Goal: Information Seeking & Learning: Check status

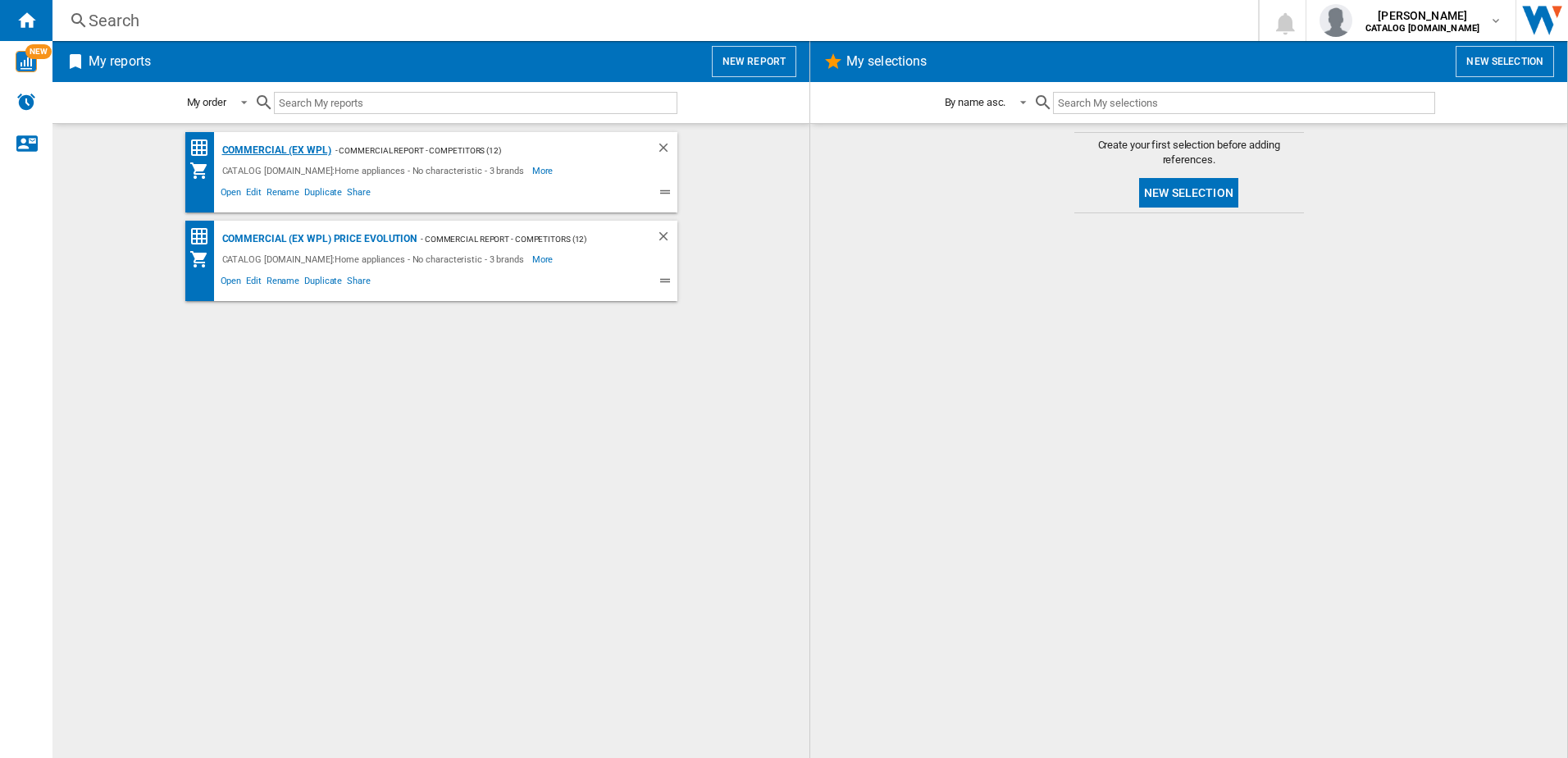
click at [261, 148] on div "Commercial (ex WPL)" at bounding box center [275, 150] width 113 height 21
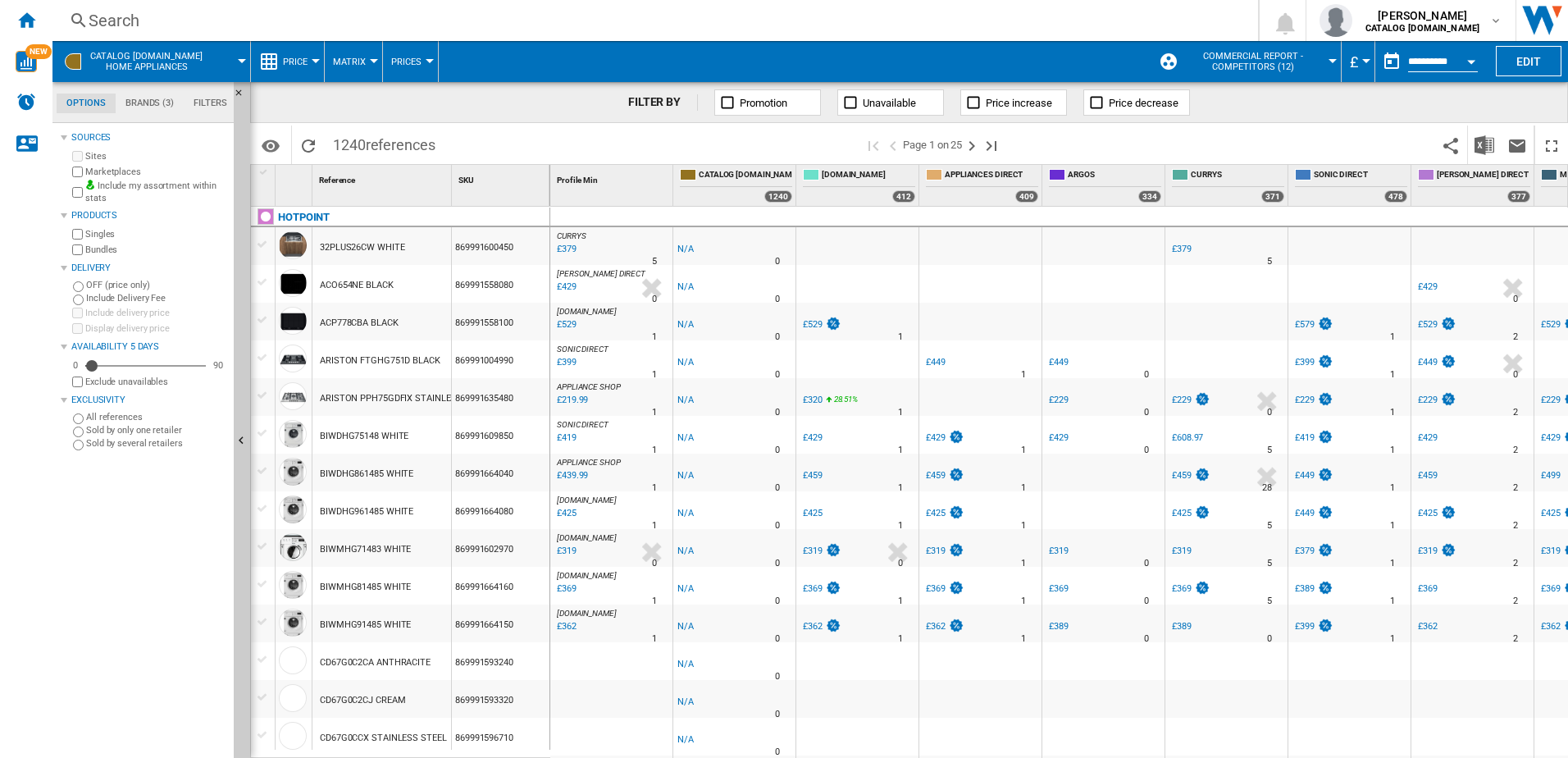
click at [143, 14] on div "Search" at bounding box center [651, 20] width 1127 height 23
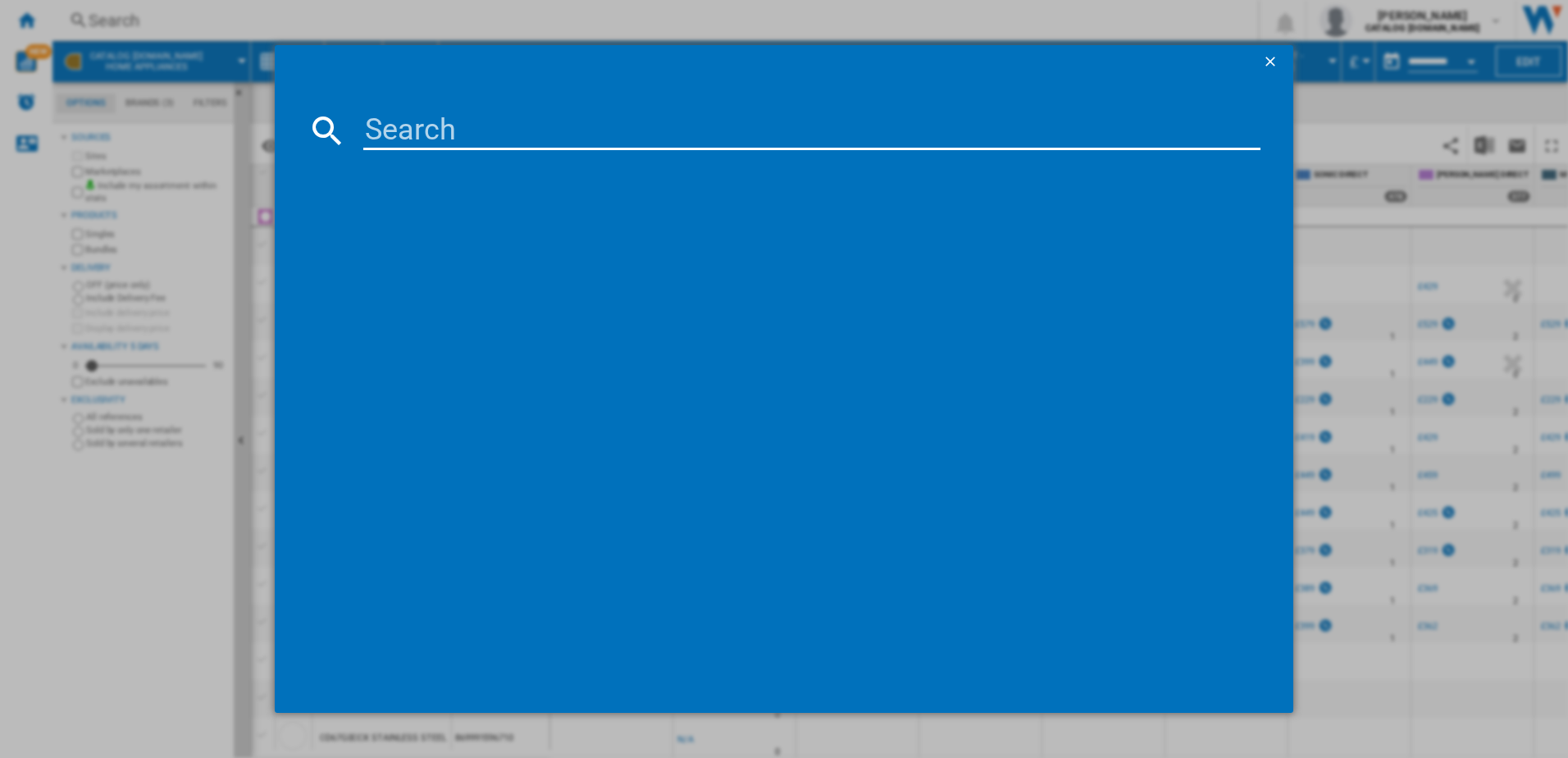
click at [419, 134] on input at bounding box center [812, 130] width 898 height 40
paste input "HOI98PT2SBUK_BK"
type input "HOI98PT2SBUK"
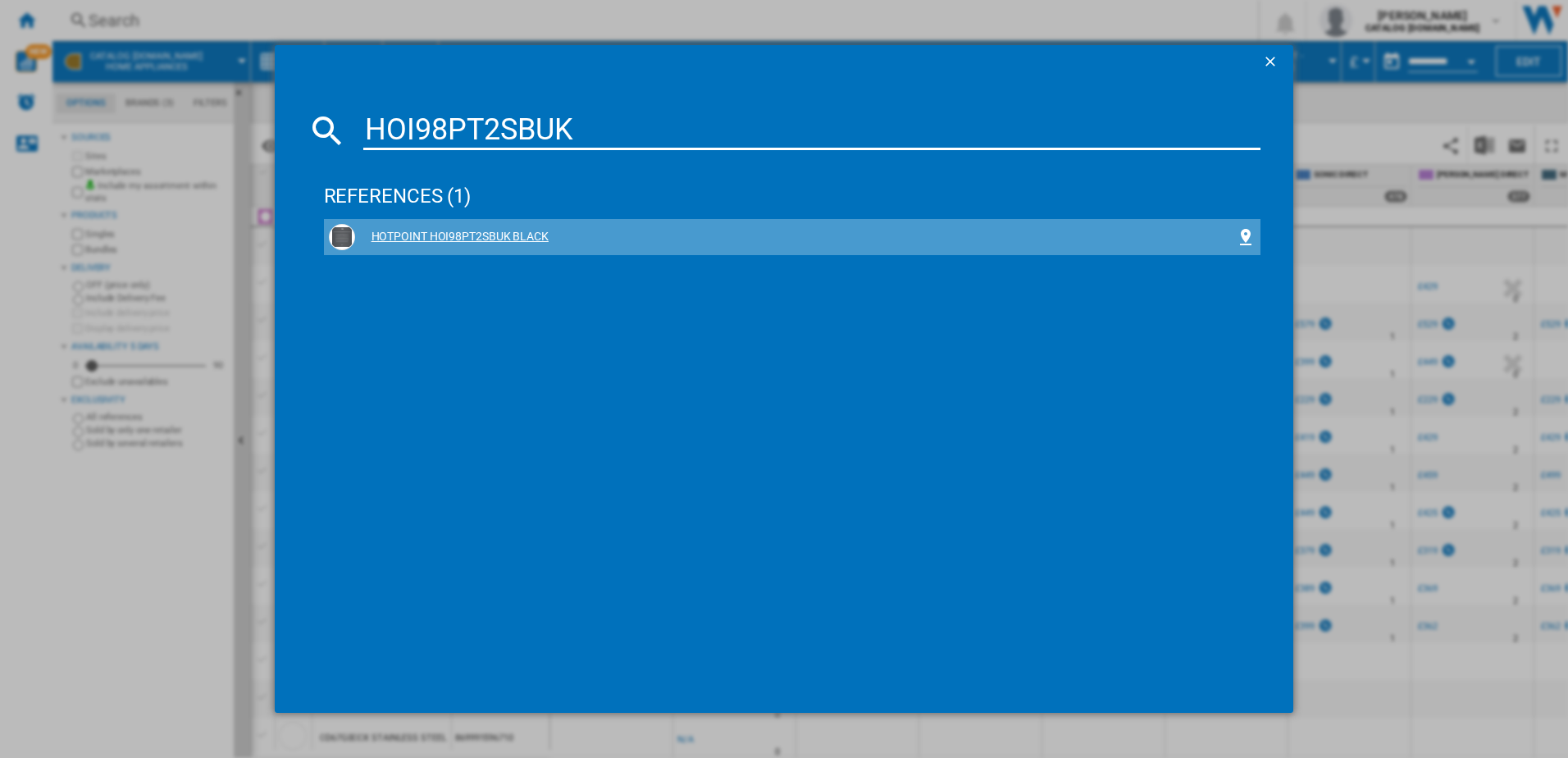
click at [460, 224] on div "HOTPOINT HOI98PT2SBUK BLACK" at bounding box center [792, 237] width 937 height 36
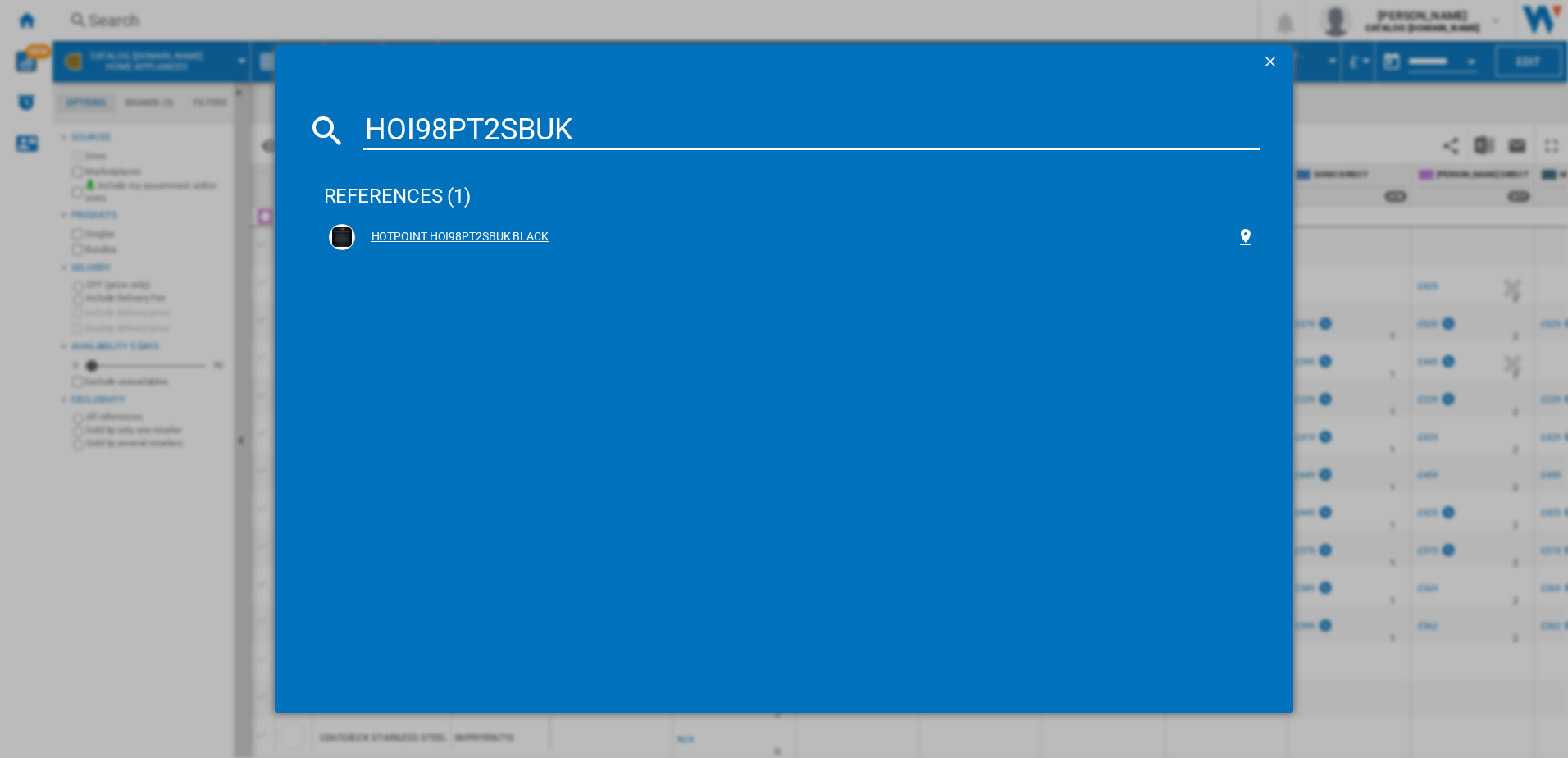
click at [445, 233] on div "HOTPOINT HOI98PT2SBUK BLACK" at bounding box center [796, 236] width 882 height 17
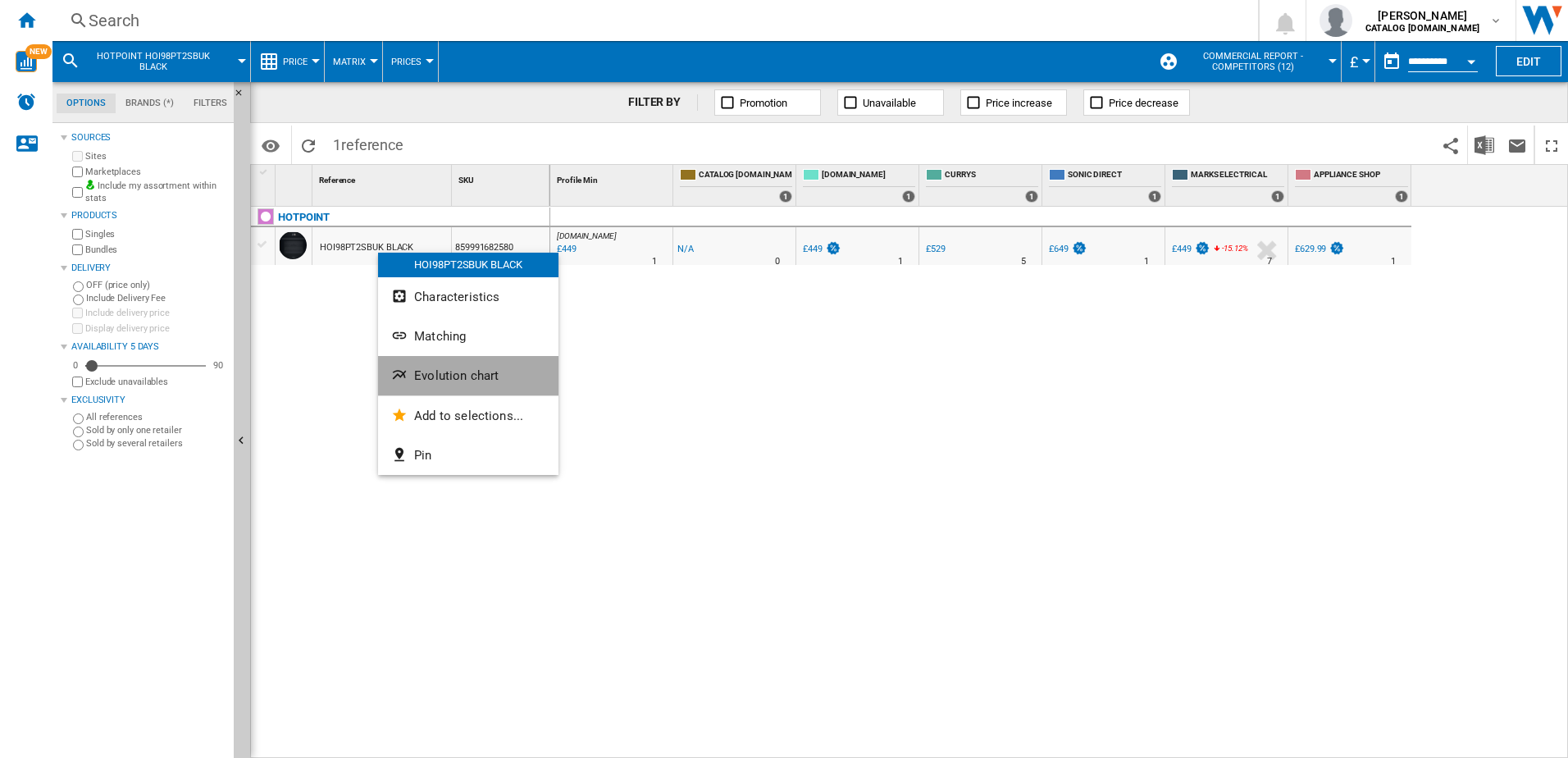
click at [455, 372] on span "Evolution chart" at bounding box center [456, 376] width 84 height 15
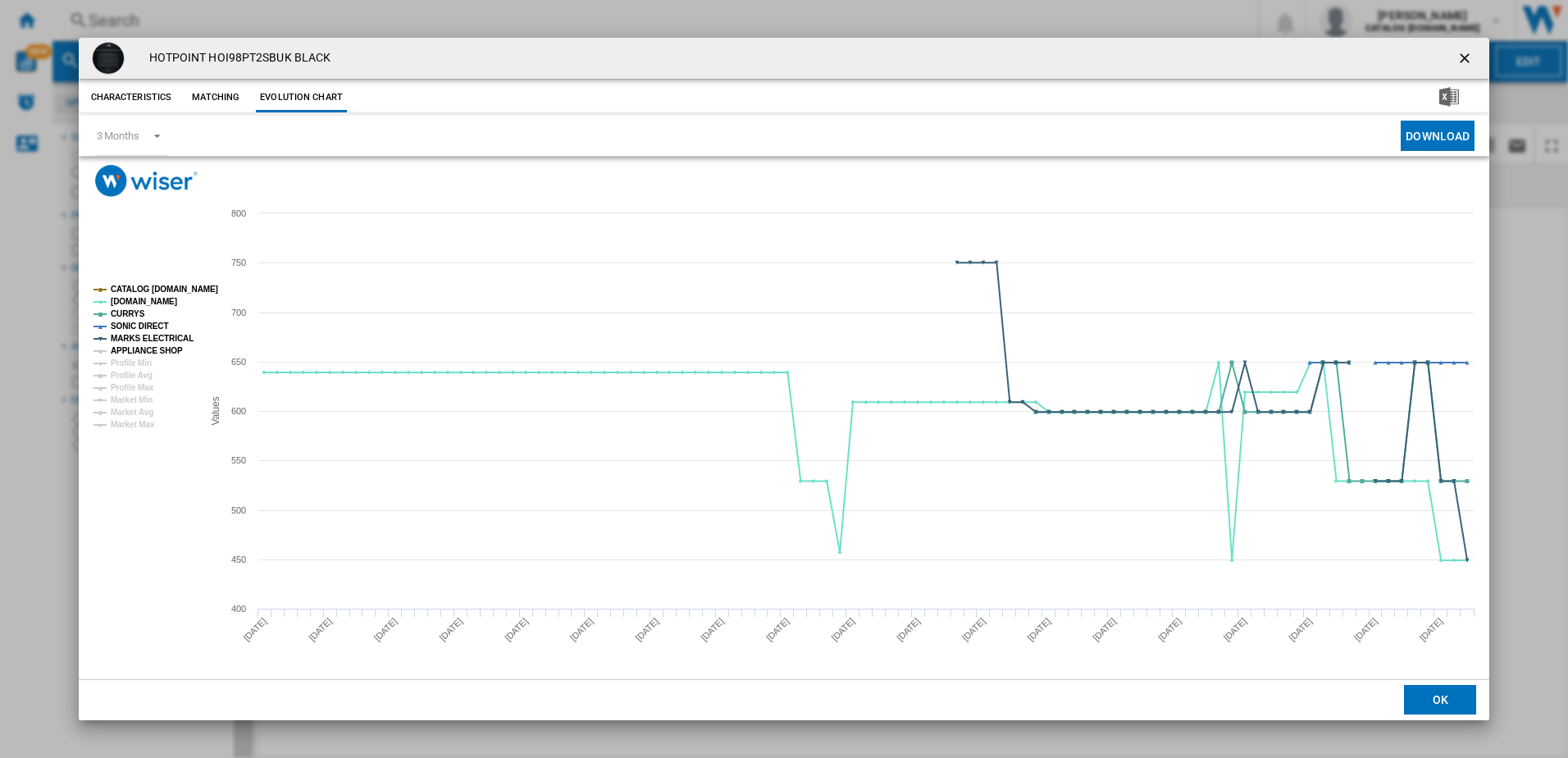
click at [143, 347] on tspan "APPLIANCE SHOP" at bounding box center [146, 351] width 72 height 9
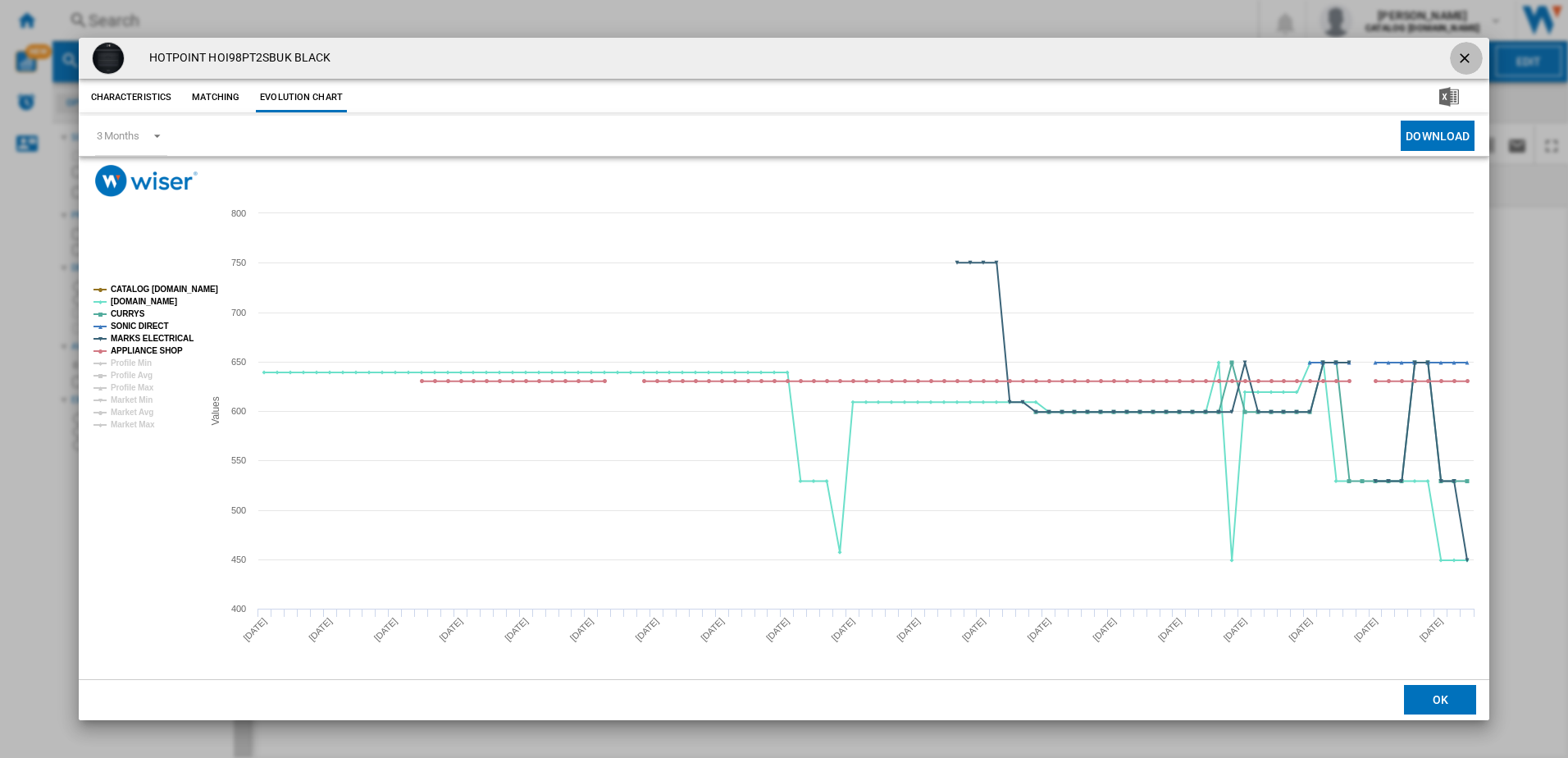
click at [1467, 56] on ng-md-icon "getI18NText('BUTTONS.CLOSE_DIALOG')" at bounding box center [1467, 60] width 20 height 20
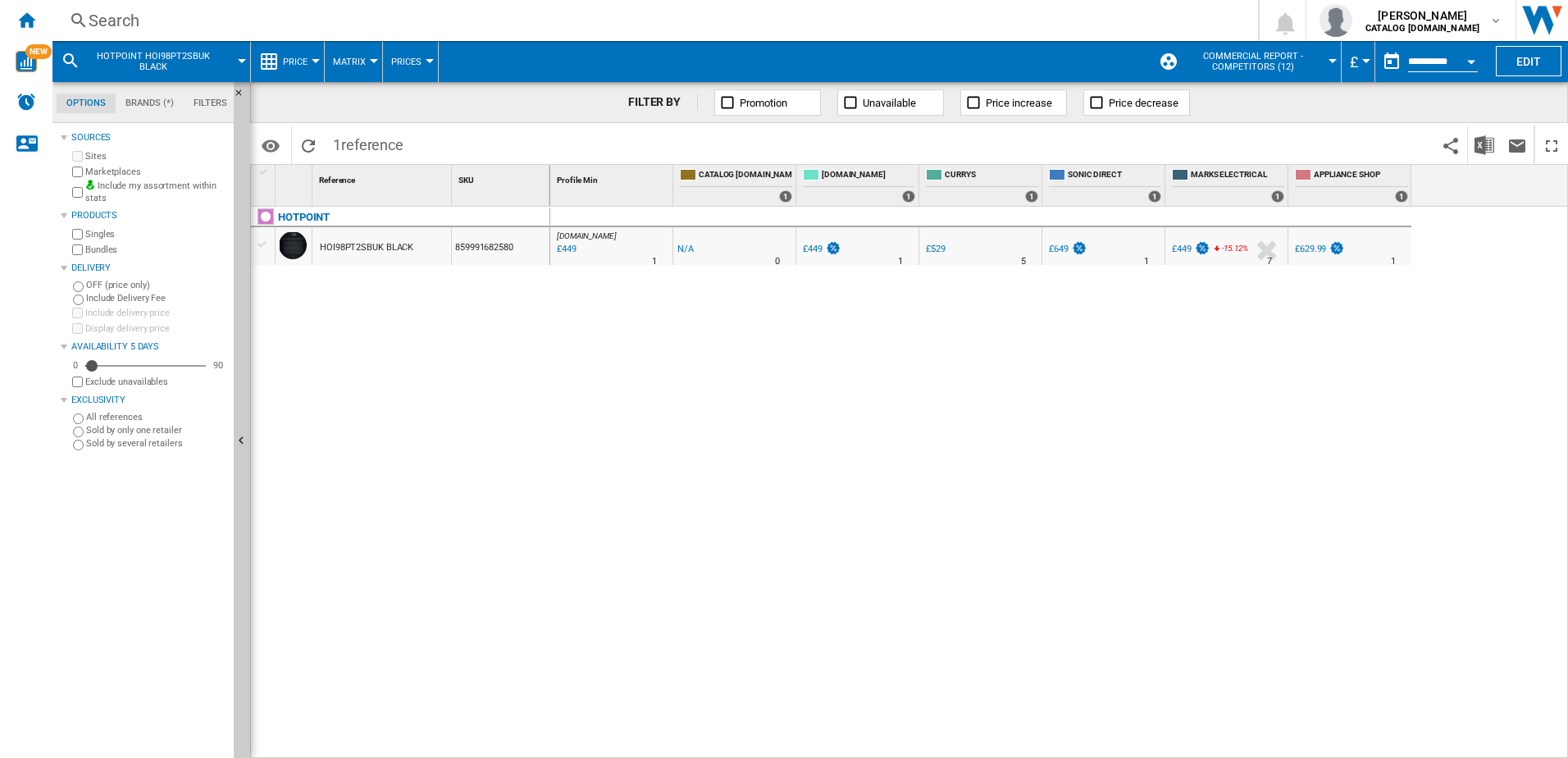
drag, startPoint x: 379, startPoint y: 249, endPoint x: 370, endPoint y: 249, distance: 9.0
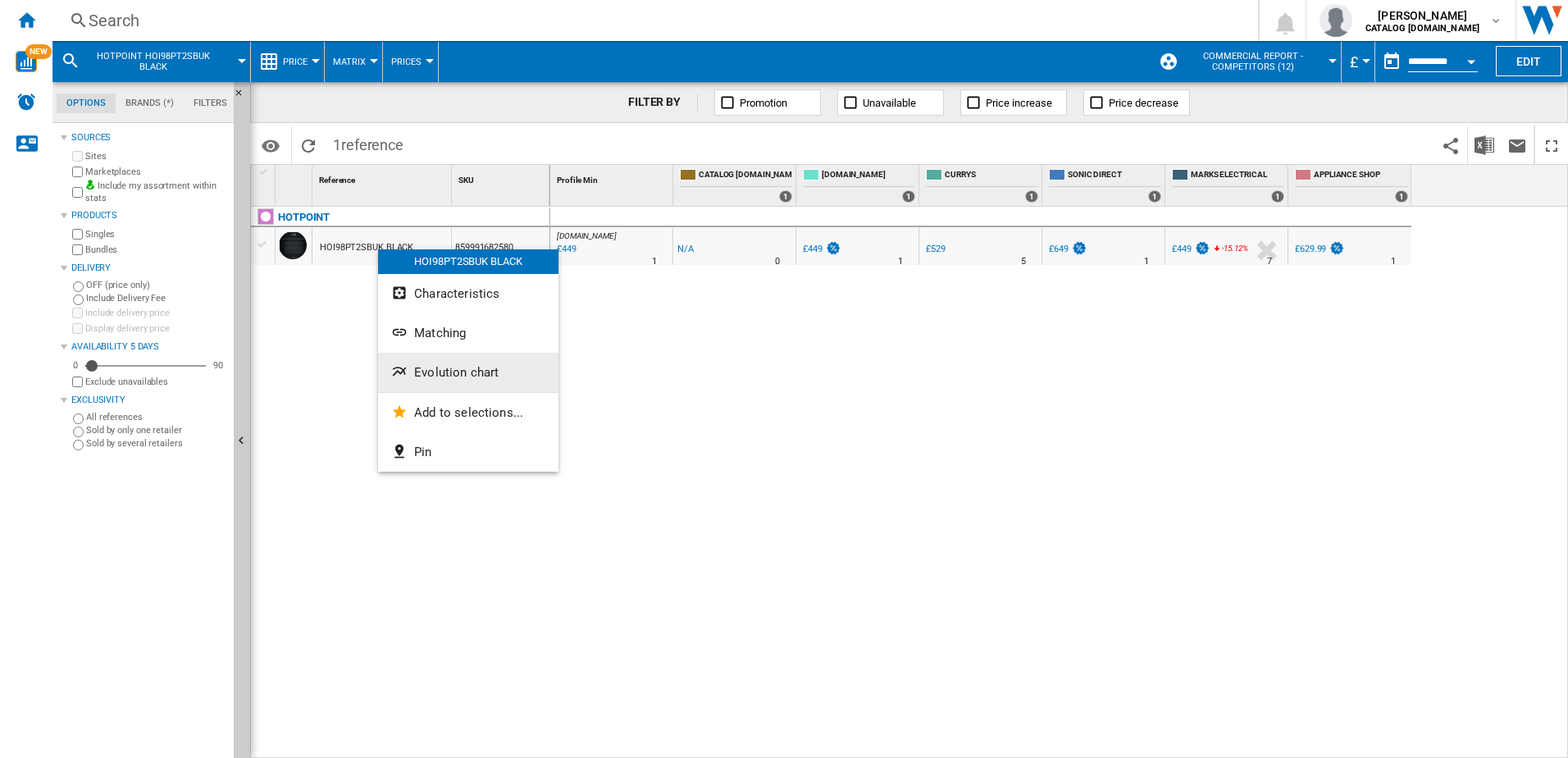
click at [464, 379] on span "Evolution chart" at bounding box center [456, 373] width 84 height 15
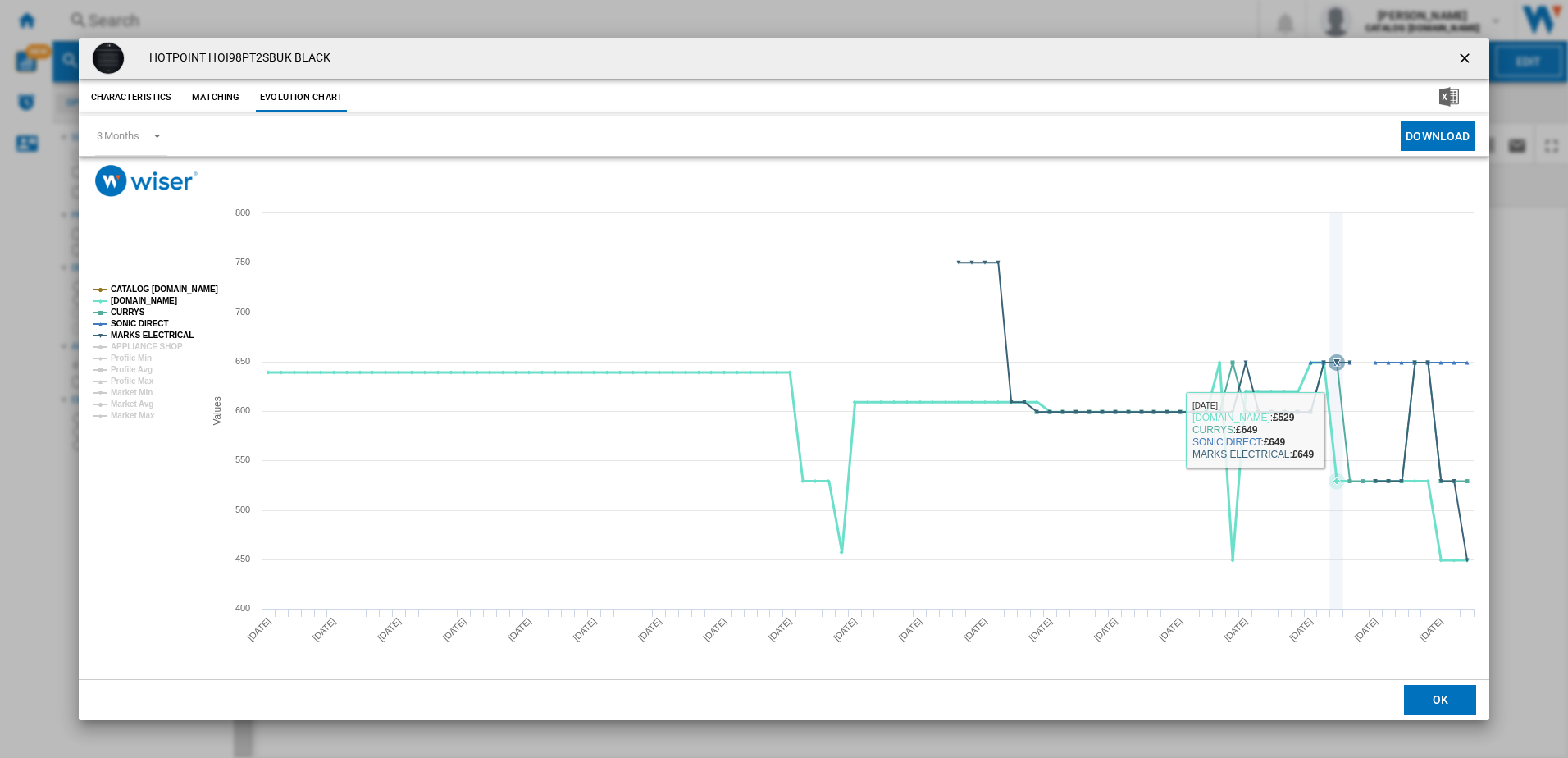
click at [1331, 429] on icon "Product popup" at bounding box center [868, 461] width 1214 height 198
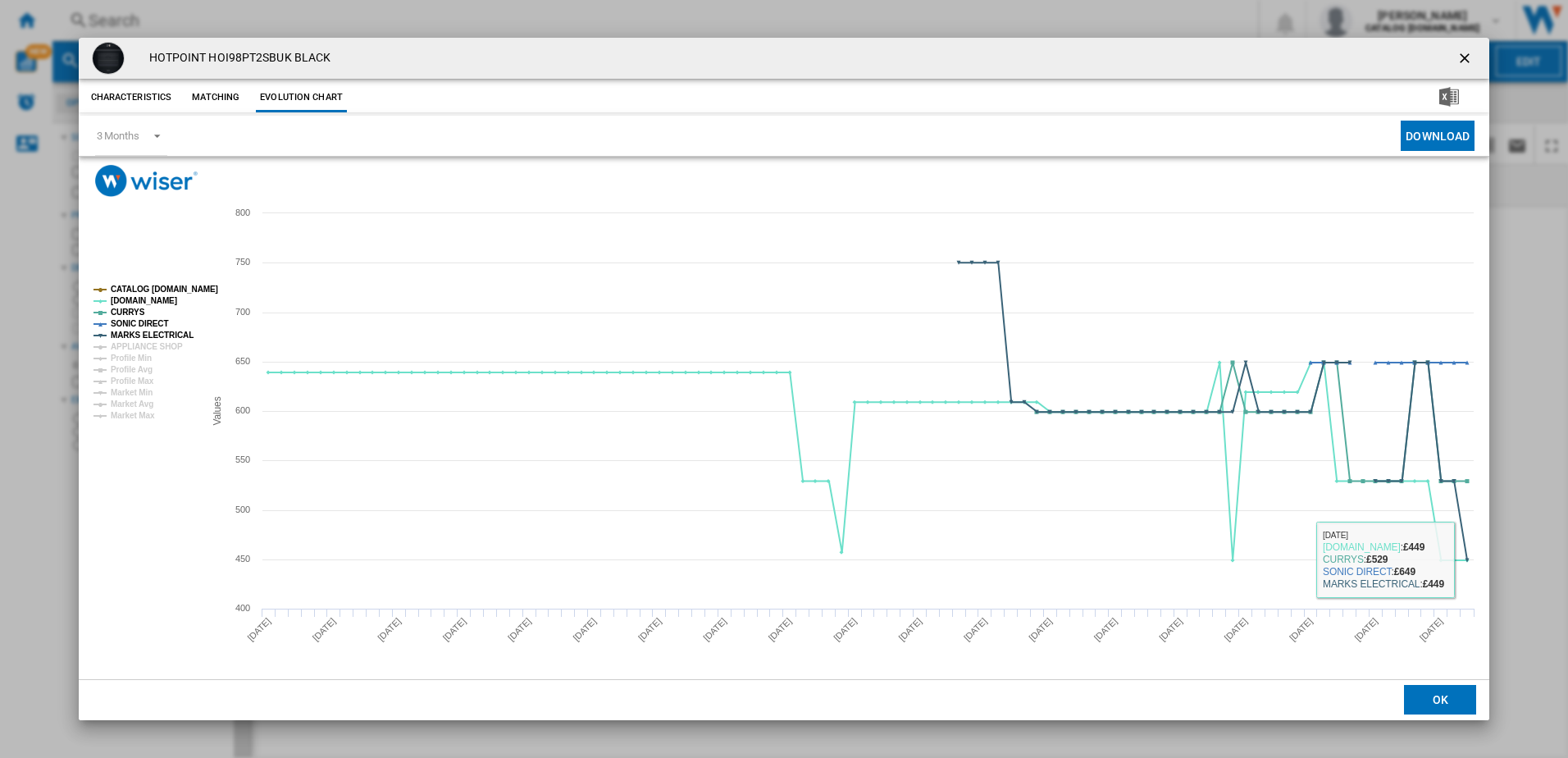
click at [1518, 366] on div "HOTPOINT HOI98PT2SBUK BLACK Characteristics Matching Evolution chart price -£1 …" at bounding box center [784, 379] width 1568 height 758
click at [100, 324] on icon "Product popup" at bounding box center [100, 325] width 4 height 4
click at [98, 314] on icon "Product popup" at bounding box center [100, 313] width 4 height 4
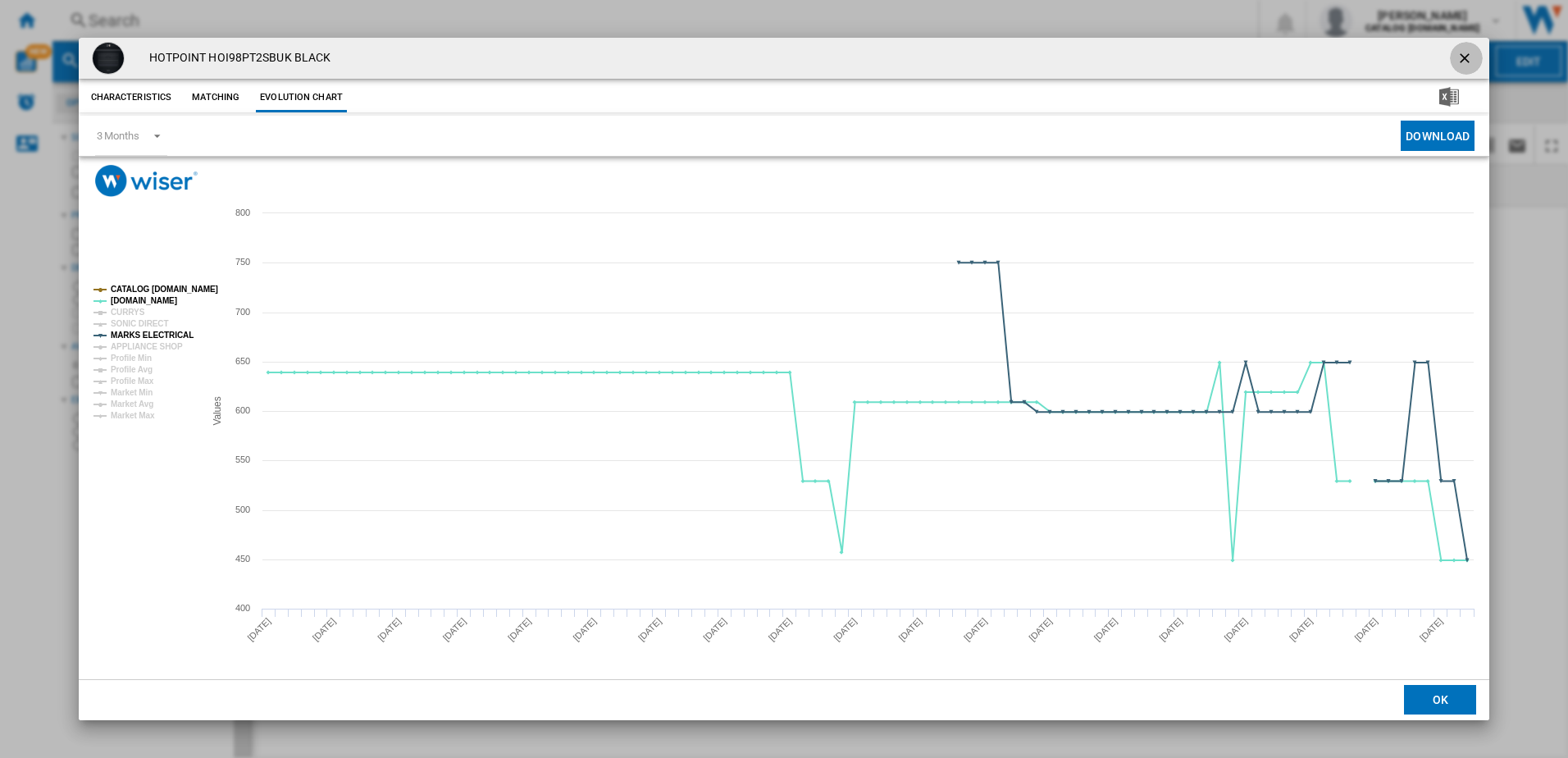
drag, startPoint x: 1465, startPoint y: 55, endPoint x: 1326, endPoint y: 55, distance: 139.0
click at [1466, 55] on ng-md-icon "getI18NText('BUTTONS.CLOSE_DIALOG')" at bounding box center [1467, 60] width 20 height 20
